Goal: Check status: Check status

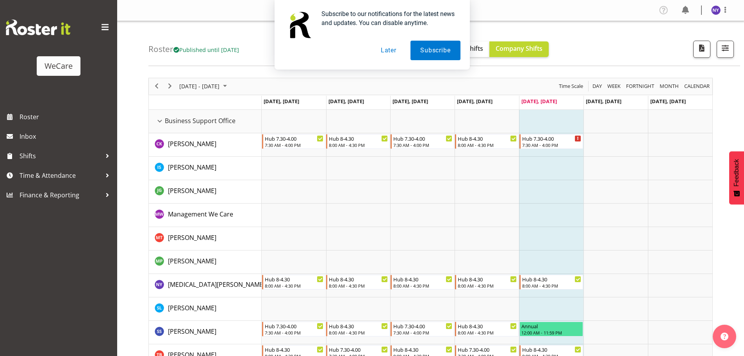
click at [387, 46] on button "Later" at bounding box center [388, 51] width 35 height 20
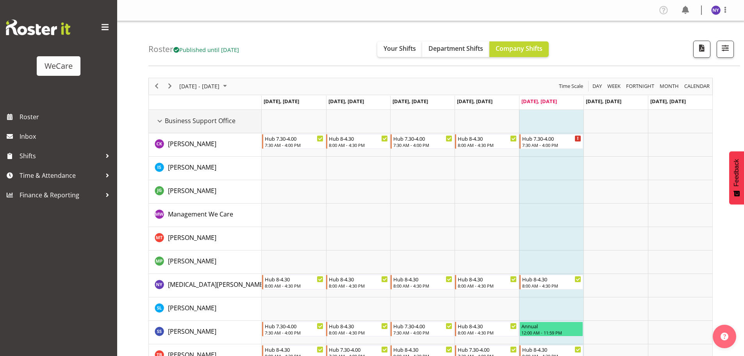
click at [157, 126] on td "Business Support Office" at bounding box center [205, 121] width 113 height 23
click at [157, 136] on td "[PERSON_NAME]" at bounding box center [205, 144] width 113 height 23
click at [159, 121] on div "Business Support Office resource" at bounding box center [160, 121] width 10 height 10
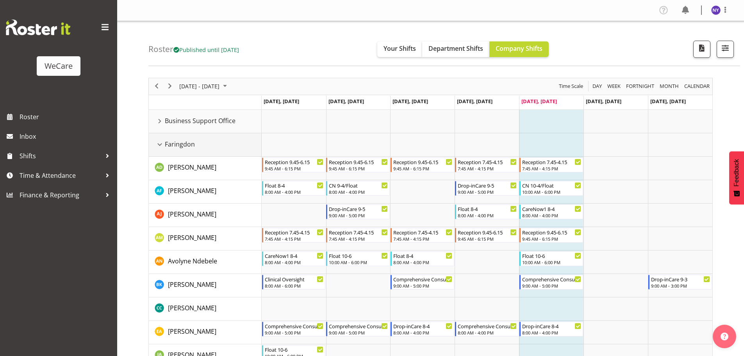
click at [160, 146] on div "Faringdon resource" at bounding box center [160, 144] width 10 height 10
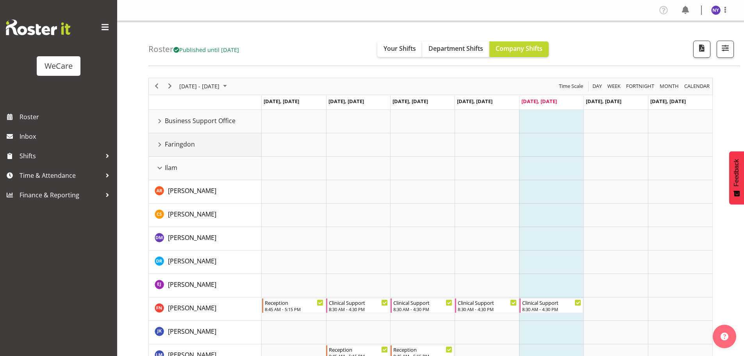
click at [159, 145] on div "Faringdon resource" at bounding box center [160, 144] width 10 height 10
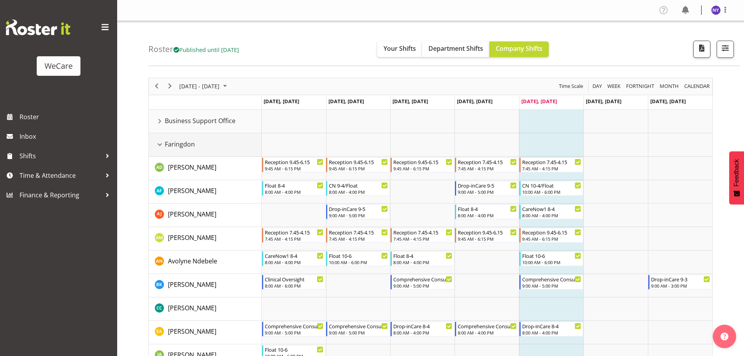
click at [158, 144] on div "Faringdon resource" at bounding box center [160, 144] width 10 height 10
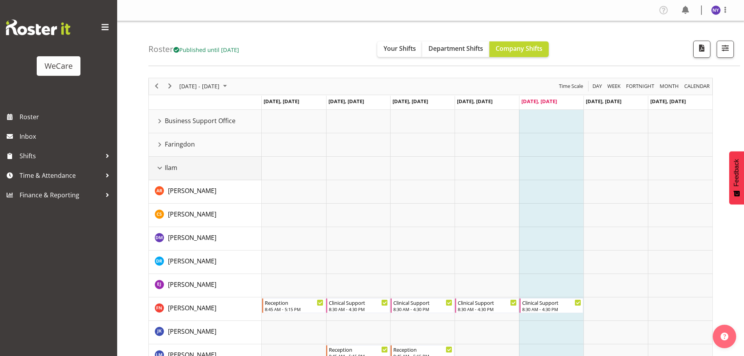
click at [160, 168] on div "Ilam resource" at bounding box center [160, 168] width 10 height 10
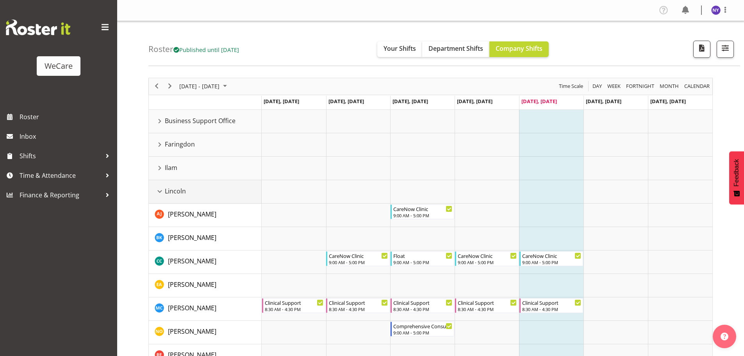
click at [162, 196] on div "Lincoln resource" at bounding box center [160, 191] width 10 height 10
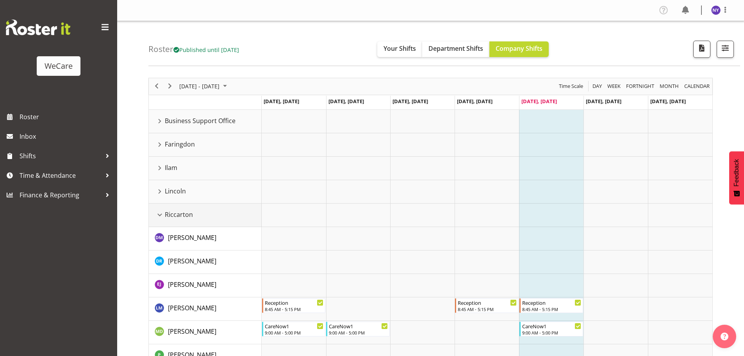
click at [157, 215] on div "Riccarton resource" at bounding box center [160, 215] width 10 height 10
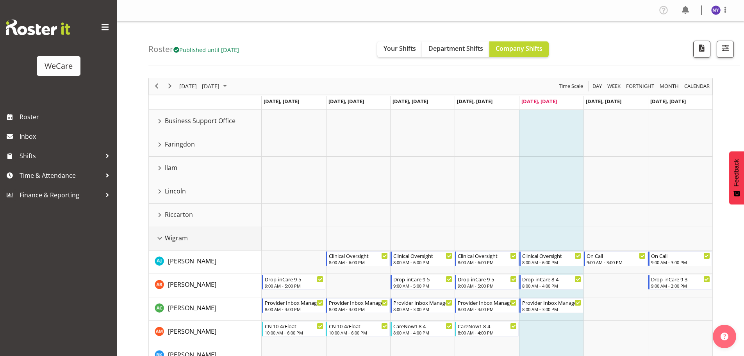
click at [160, 237] on div "Wigram resource" at bounding box center [160, 238] width 10 height 10
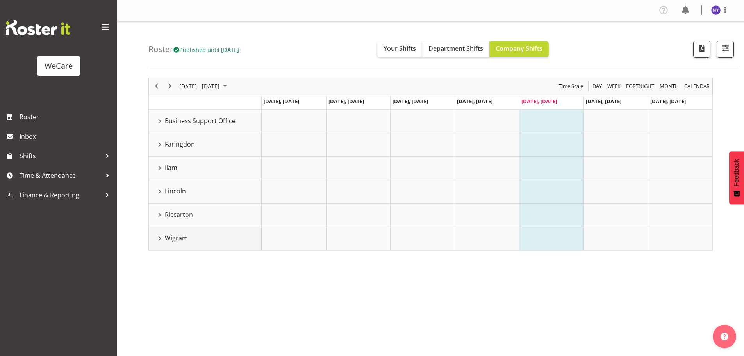
click at [162, 238] on div "Wigram resource" at bounding box center [160, 238] width 10 height 10
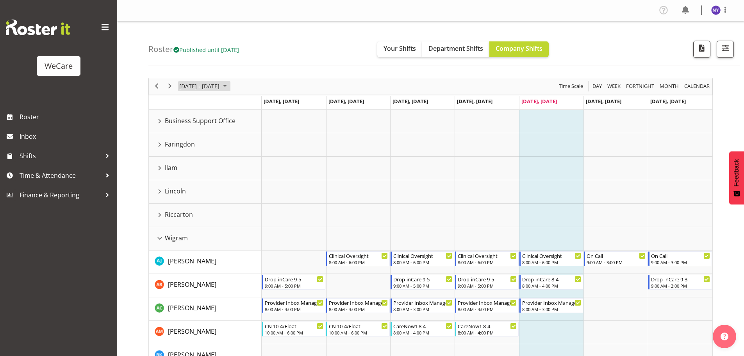
click at [230, 87] on span "October 2025" at bounding box center [224, 86] width 9 height 10
drag, startPoint x: 190, startPoint y: 162, endPoint x: 208, endPoint y: 160, distance: 18.0
click at [190, 162] on span "13" at bounding box center [188, 159] width 12 height 12
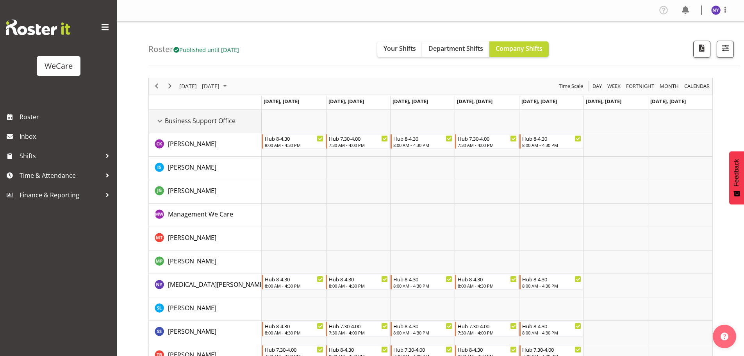
click at [160, 120] on div "Business Support Office resource" at bounding box center [160, 121] width 10 height 10
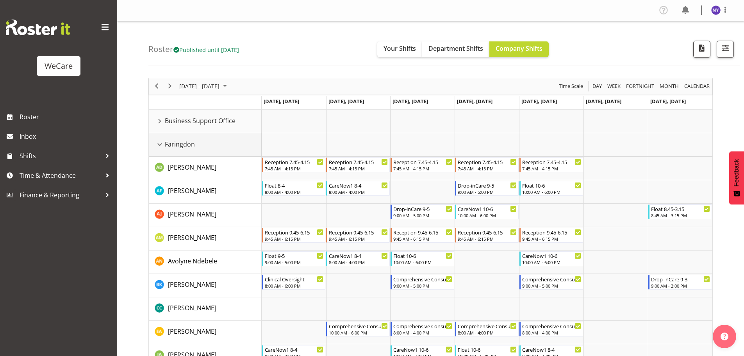
click at [161, 141] on div "Faringdon resource" at bounding box center [160, 144] width 10 height 10
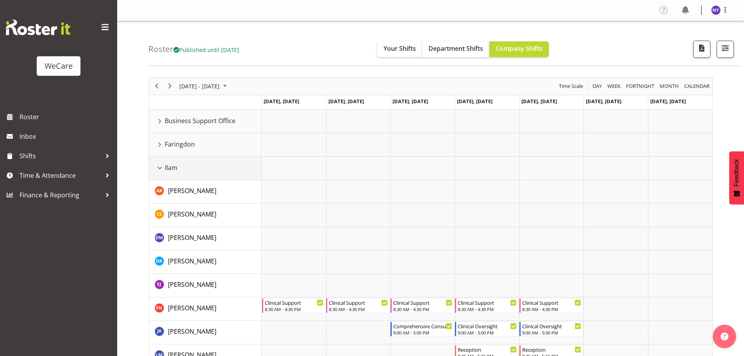
click at [160, 167] on div "Ilam resource" at bounding box center [160, 168] width 10 height 10
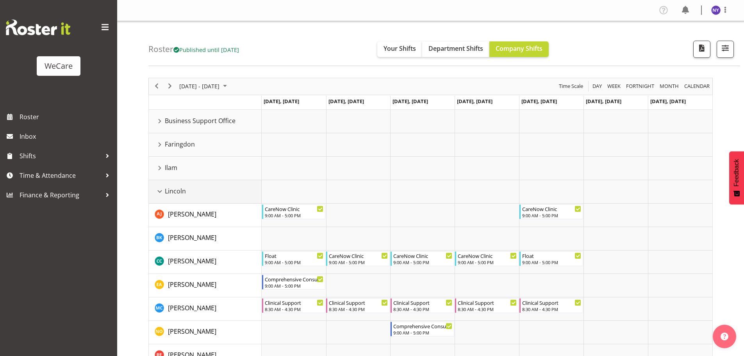
click at [162, 190] on div "Lincoln resource" at bounding box center [160, 191] width 10 height 10
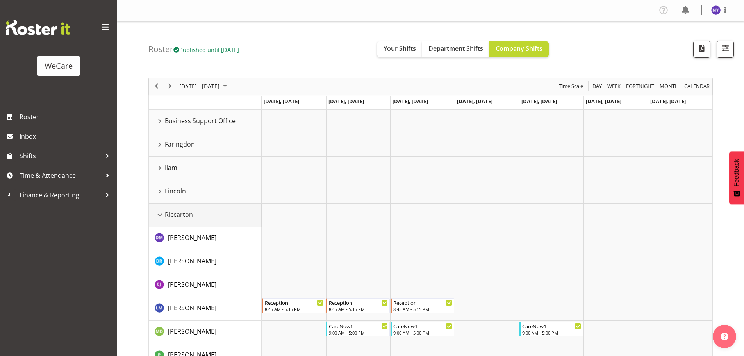
click at [160, 211] on div "Riccarton resource" at bounding box center [160, 215] width 10 height 10
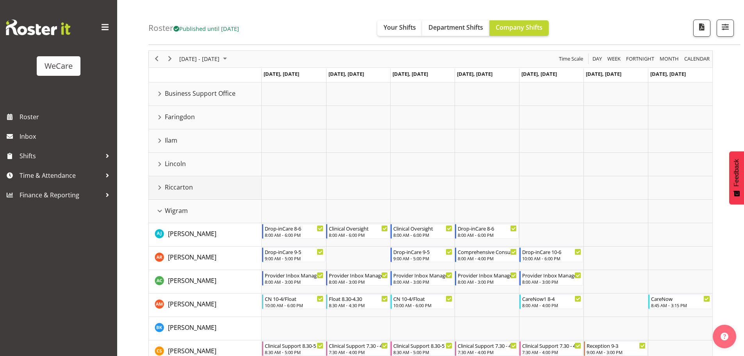
scroll to position [39, 0]
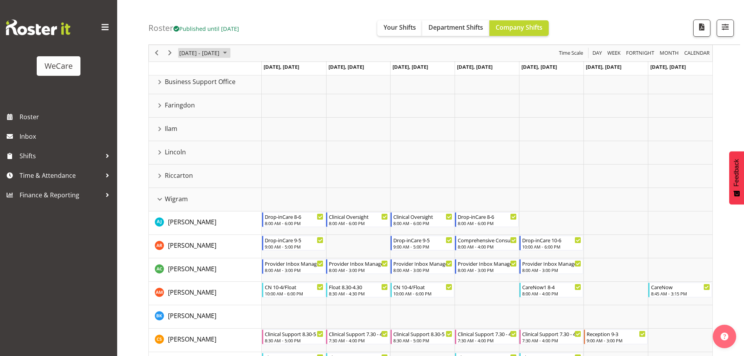
drag, startPoint x: 227, startPoint y: 52, endPoint x: 231, endPoint y: 55, distance: 4.5
click at [220, 52] on span "[DATE] - [DATE]" at bounding box center [199, 53] width 42 height 10
click at [258, 166] on button "[DATE]" at bounding box center [255, 168] width 27 height 11
